Goal: Task Accomplishment & Management: Manage account settings

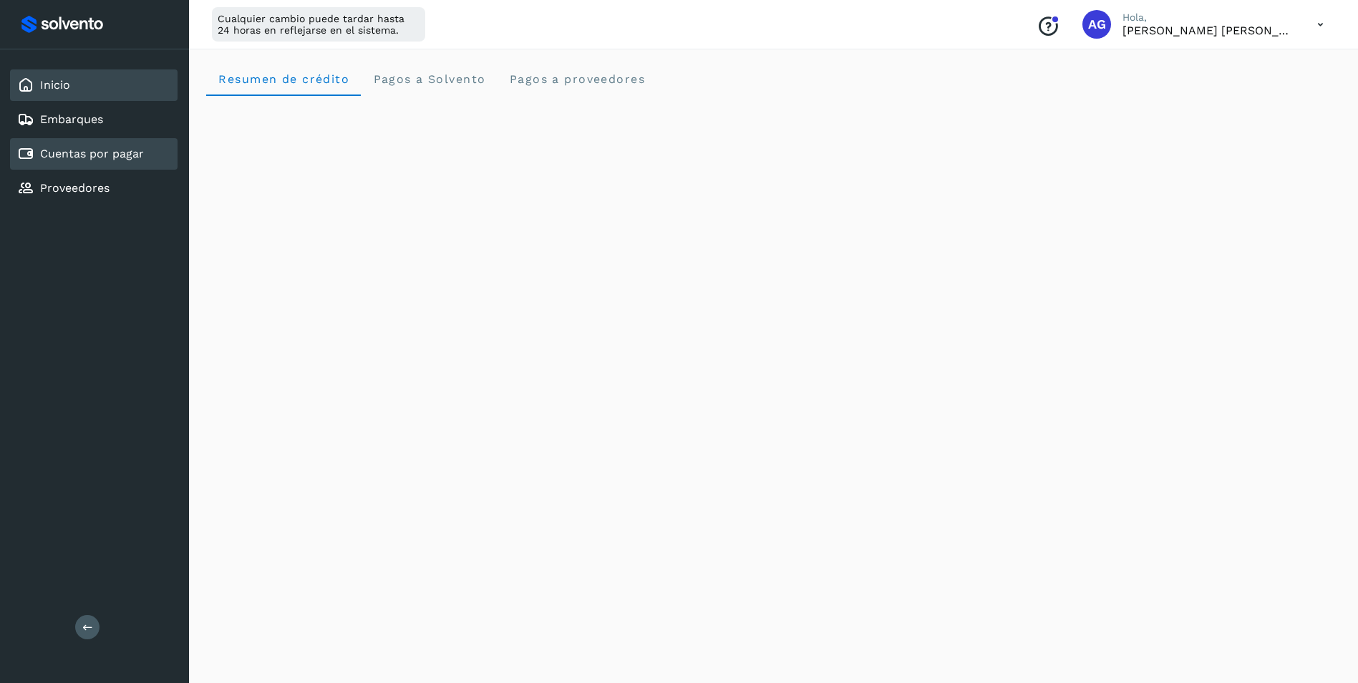
click at [116, 155] on link "Cuentas por pagar" at bounding box center [92, 154] width 104 height 14
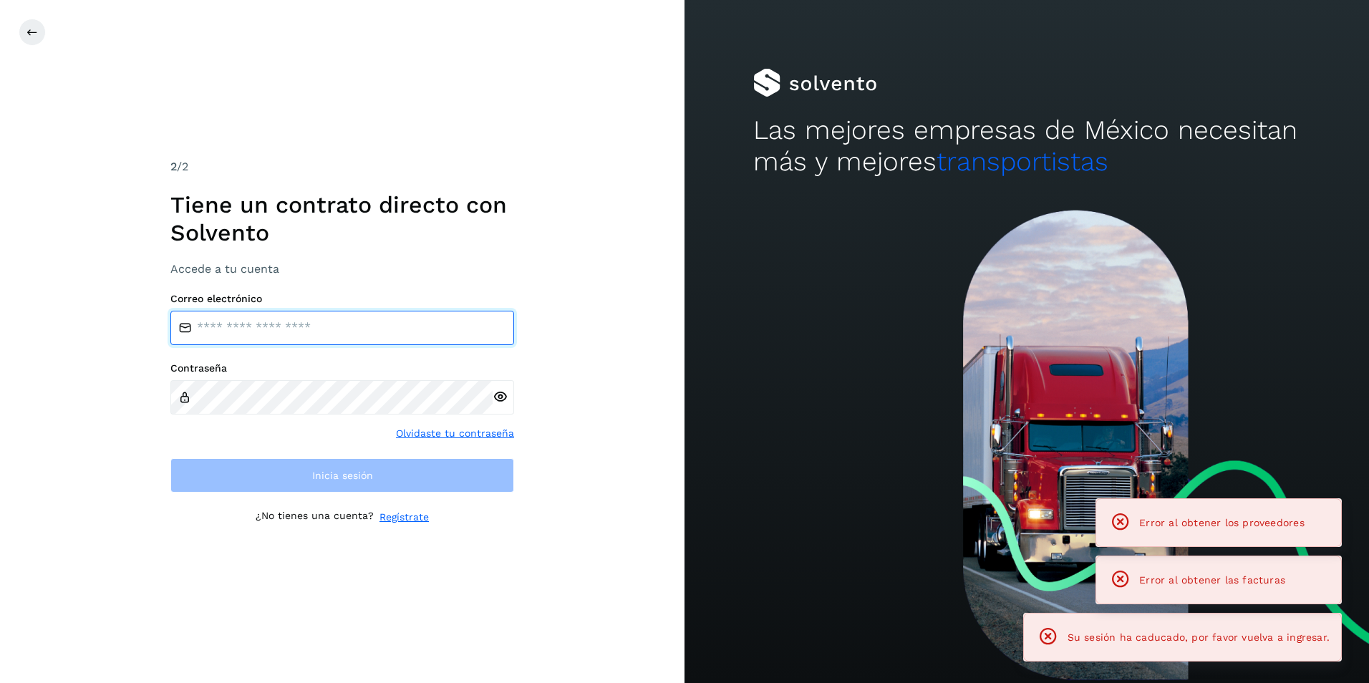
type input "**********"
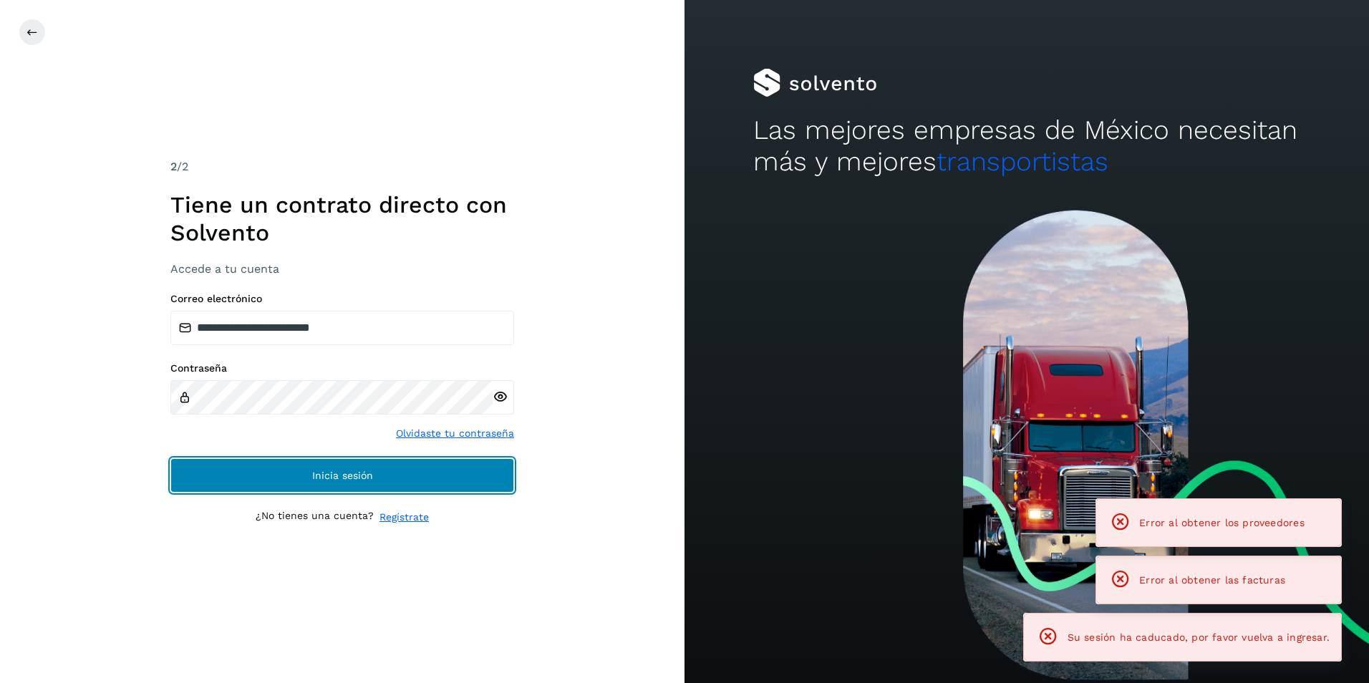
click at [476, 465] on button "Inicia sesión" at bounding box center [342, 475] width 344 height 34
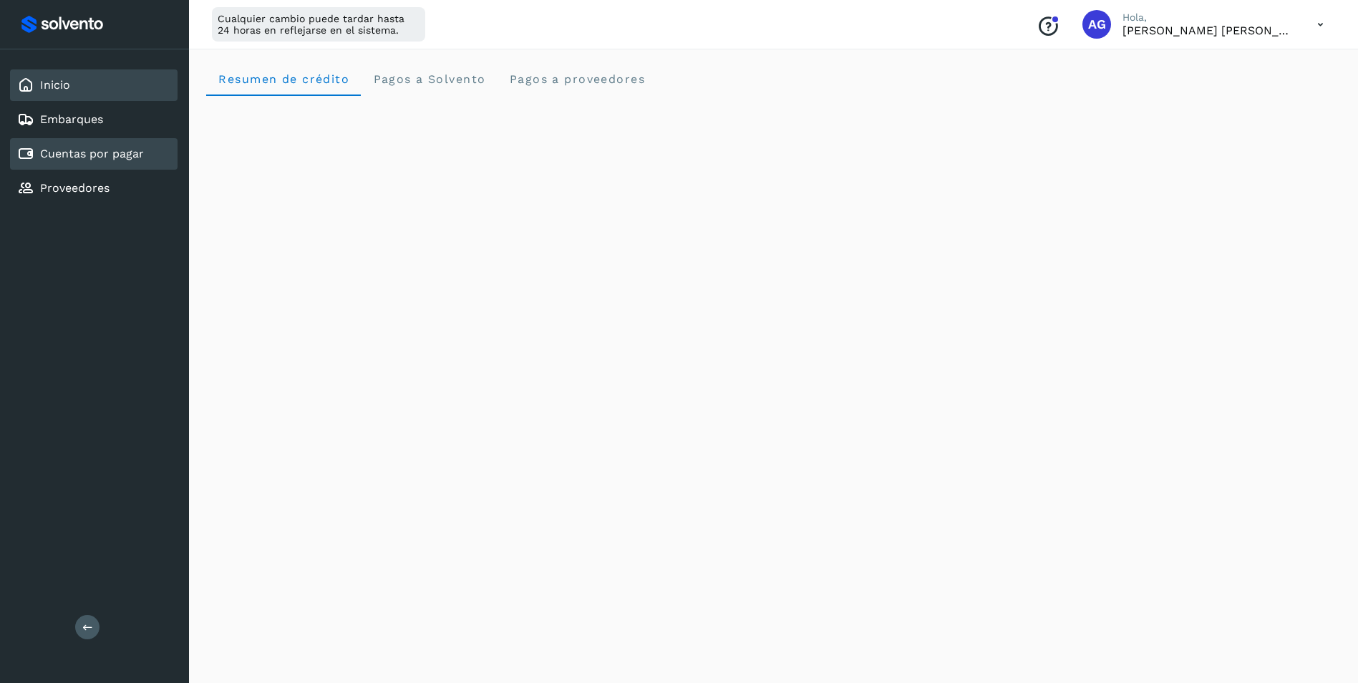
click at [142, 152] on link "Cuentas por pagar" at bounding box center [92, 154] width 104 height 14
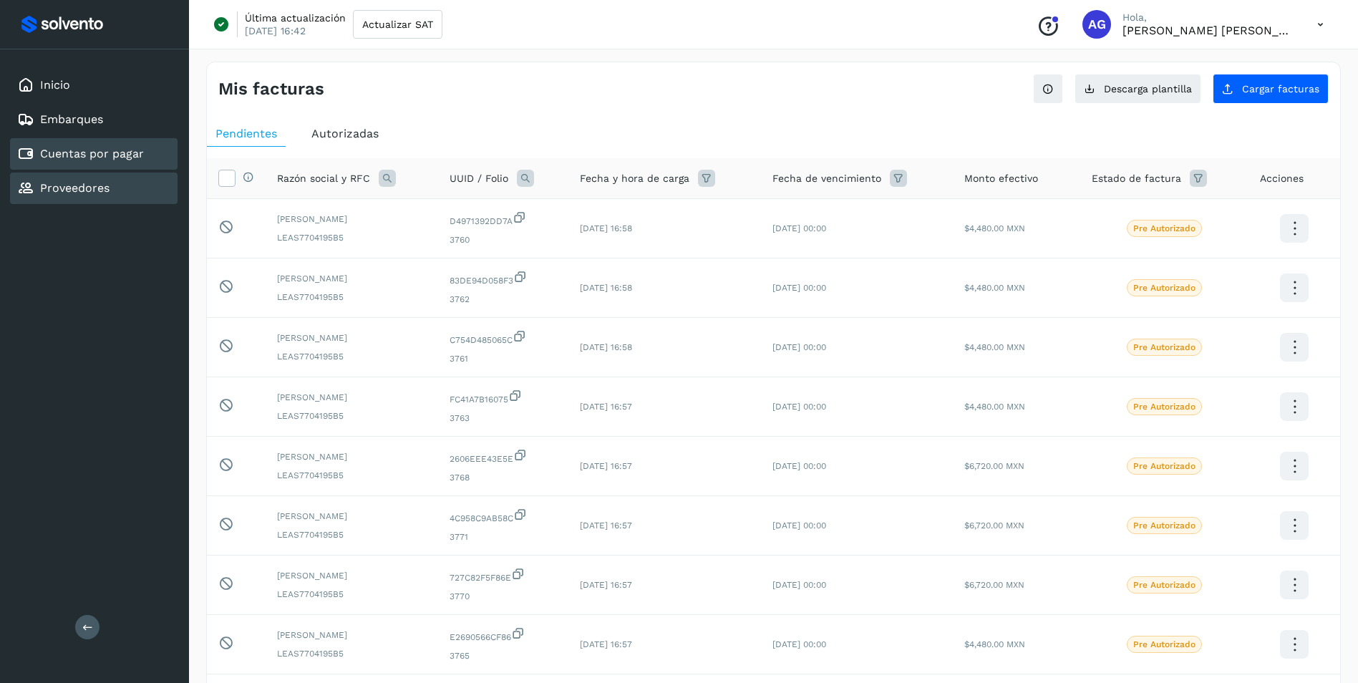
click at [79, 199] on div "Proveedores" at bounding box center [94, 189] width 168 height 32
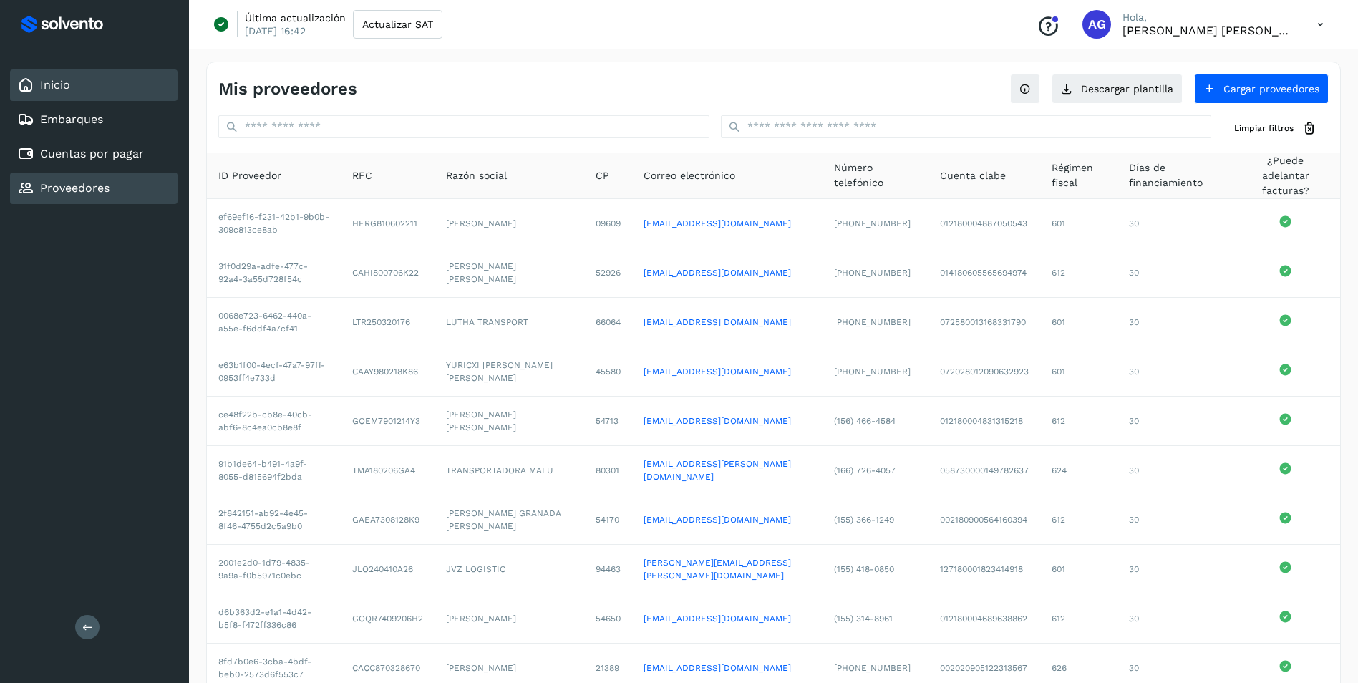
click at [77, 92] on div "Inicio" at bounding box center [94, 85] width 168 height 32
